Goal: Task Accomplishment & Management: Manage account settings

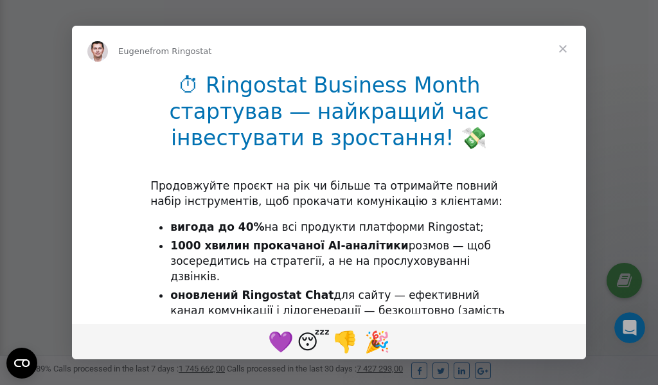
click at [562, 49] on span "Close" at bounding box center [563, 49] width 46 height 46
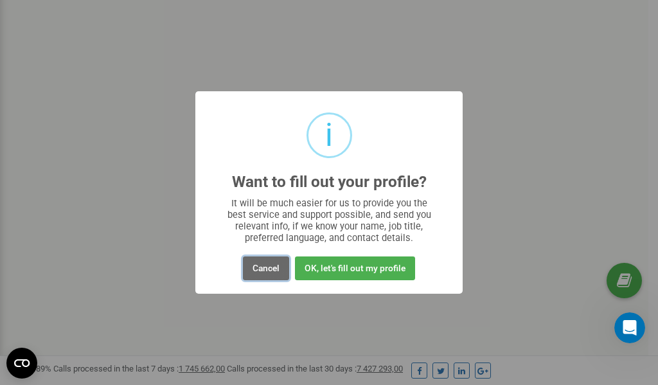
click at [267, 266] on button "Cancel" at bounding box center [266, 268] width 46 height 24
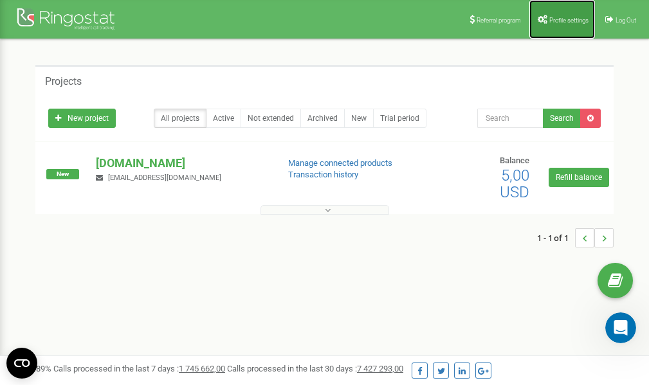
click at [559, 15] on link "Profile settings" at bounding box center [562, 19] width 66 height 39
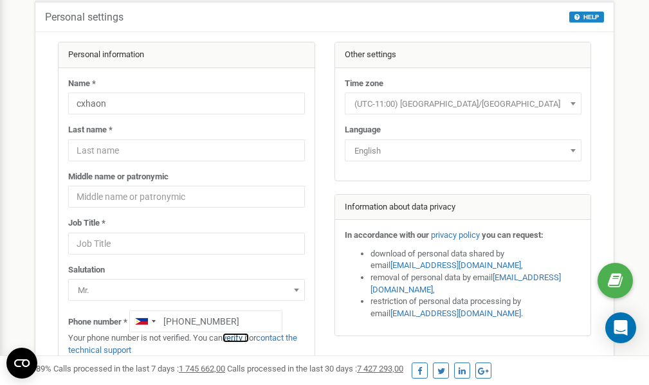
click at [242, 337] on link "verify it" at bounding box center [235, 338] width 26 height 10
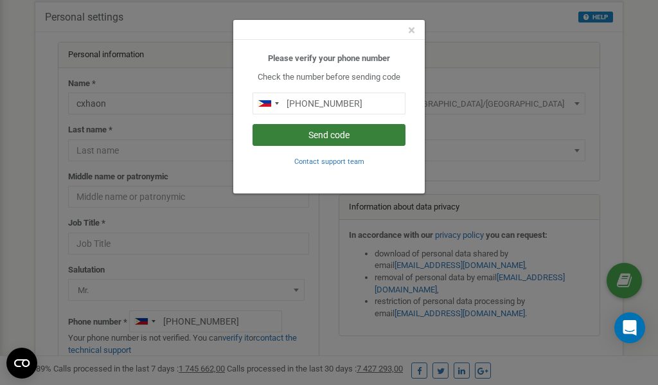
click at [324, 132] on button "Send code" at bounding box center [329, 135] width 153 height 22
